Goal: Find specific page/section: Find specific page/section

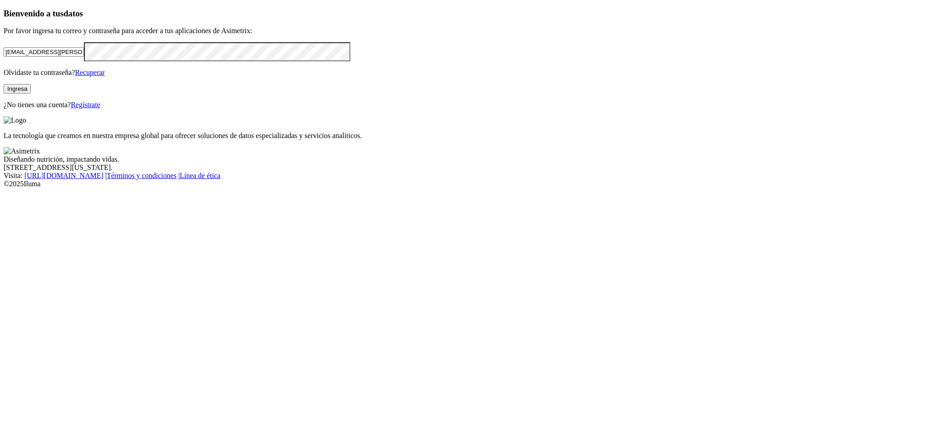
click at [31, 94] on button "Ingresa" at bounding box center [17, 89] width 27 height 10
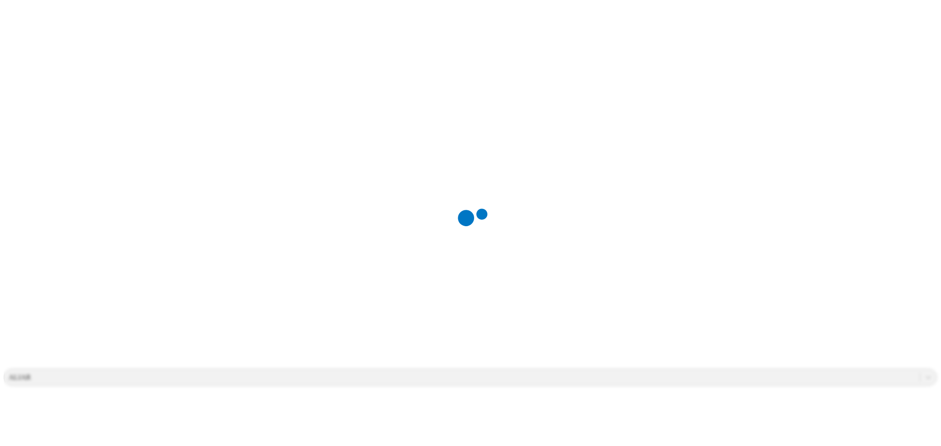
click at [157, 72] on div at bounding box center [474, 223] width 941 height 446
type input "CASCABELES 1"
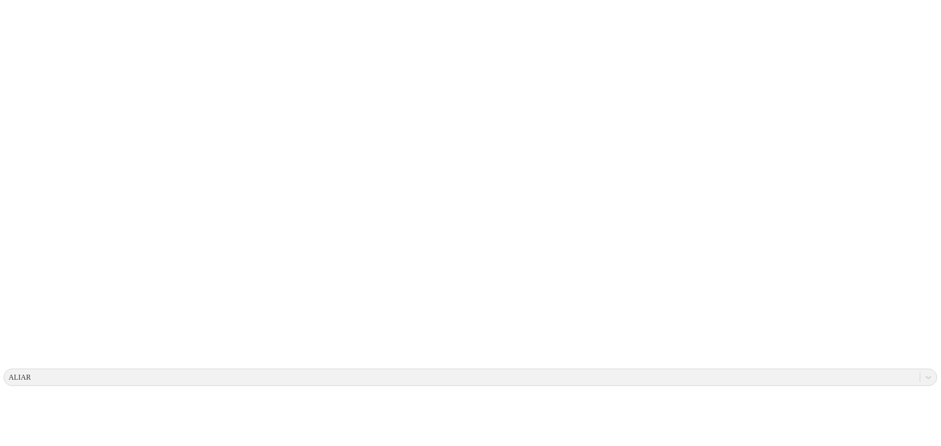
type input "CASCABELES 2"
type input "CASCABELES 3"
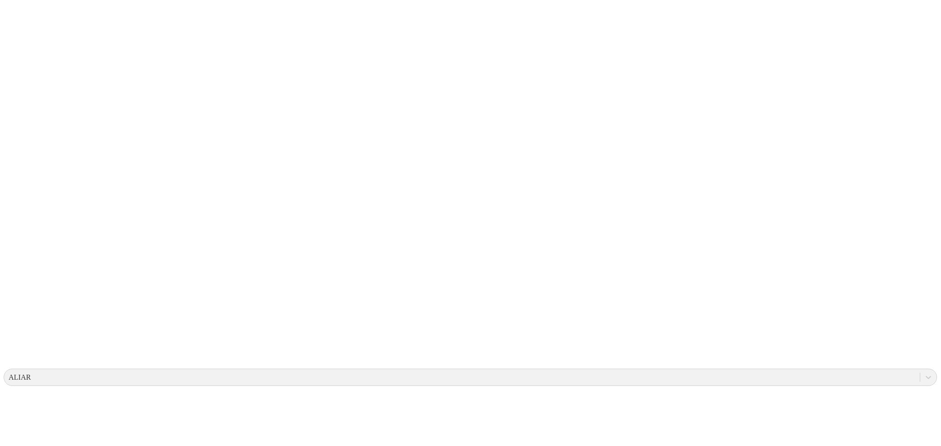
click at [22, 7] on icon at bounding box center [18, 185] width 28 height 363
